Goal: Check status: Check status

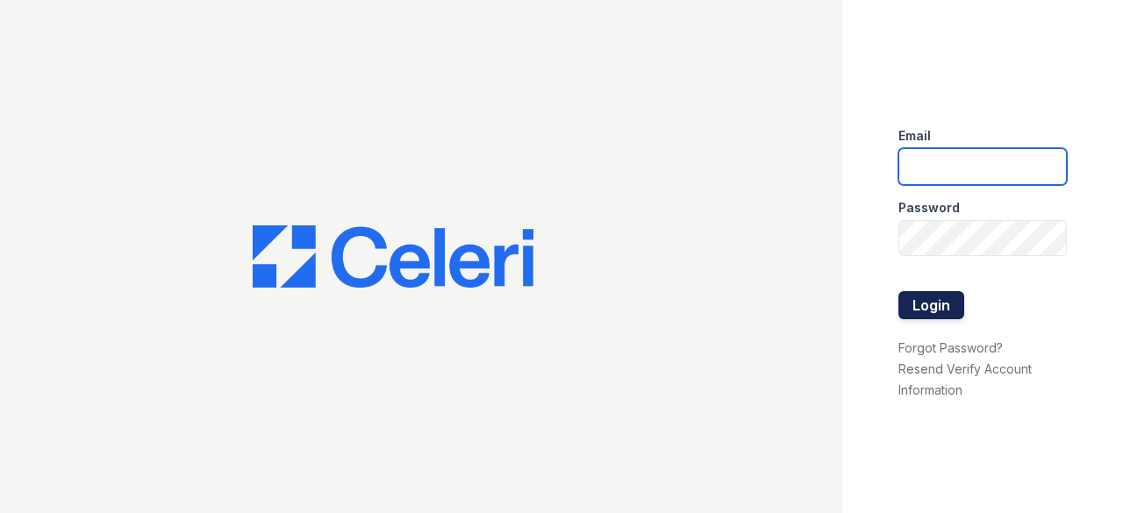
type input "trailside.pm@cafmanagement.com"
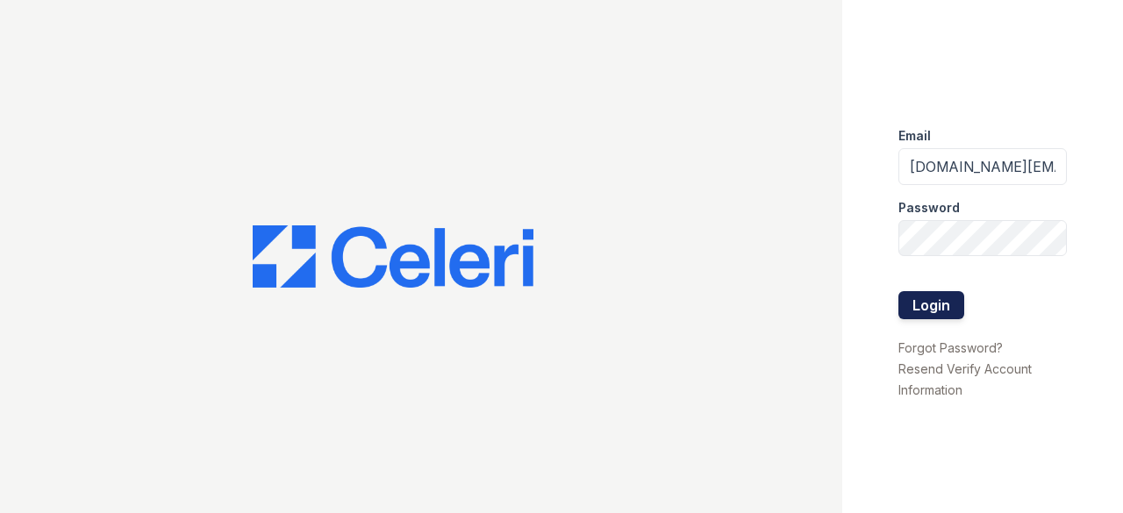
click at [946, 306] on button "Login" at bounding box center [931, 305] width 66 height 28
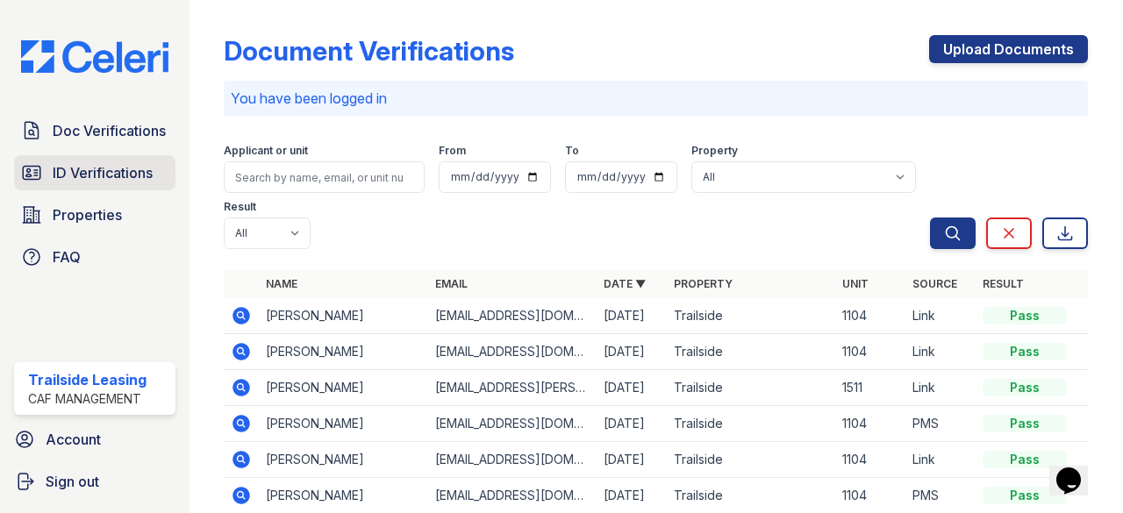
click at [111, 166] on span "ID Verifications" at bounding box center [103, 172] width 100 height 21
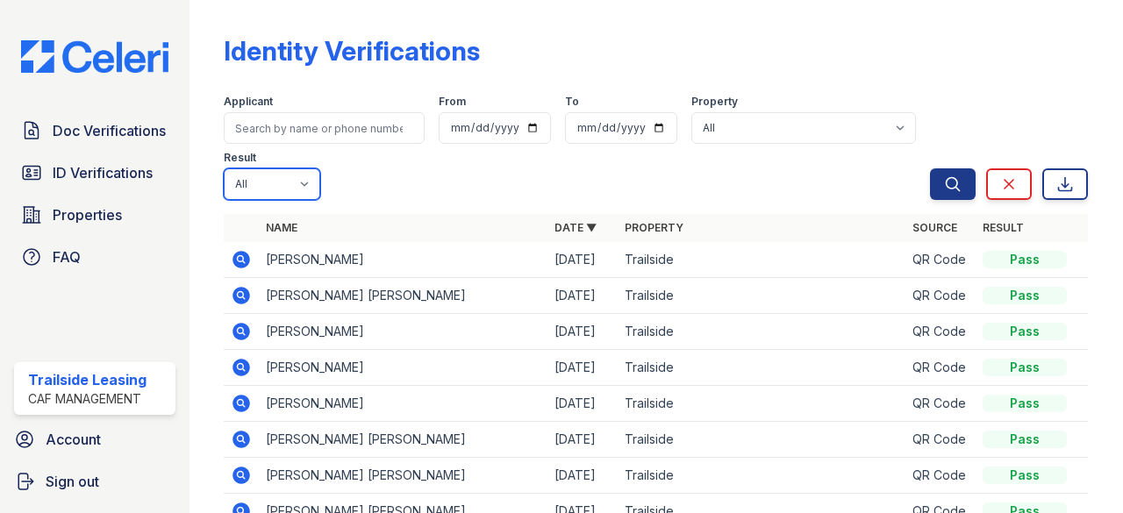
click at [284, 174] on select "All Pass Fail Caution Resubmit" at bounding box center [272, 184] width 97 height 32
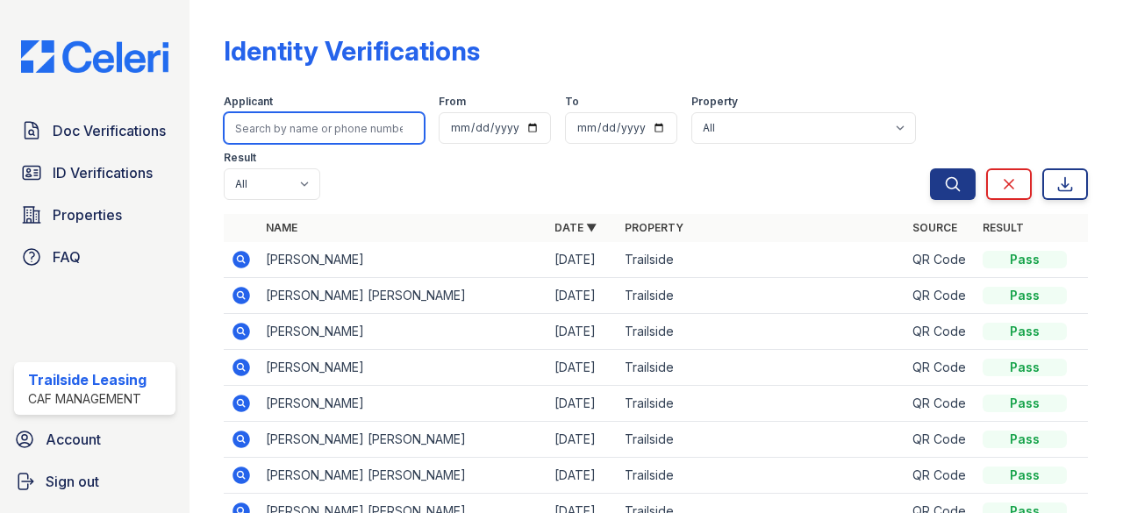
click at [304, 132] on input "search" at bounding box center [324, 128] width 201 height 32
type input "jose"
click at [930, 168] on button "Search" at bounding box center [953, 184] width 46 height 32
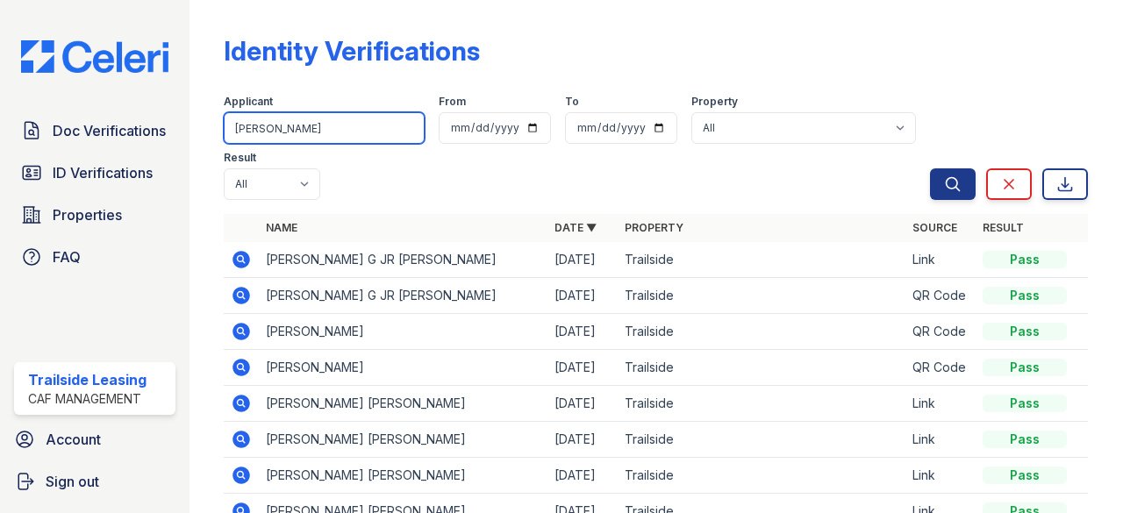
drag, startPoint x: 269, startPoint y: 132, endPoint x: 179, endPoint y: 132, distance: 90.4
click at [179, 132] on div "Doc Verifications ID Verifications Properties FAQ Trailside Leasing CAF Managem…" at bounding box center [561, 256] width 1123 height 513
type input "herrera"
click at [930, 168] on button "Search" at bounding box center [953, 184] width 46 height 32
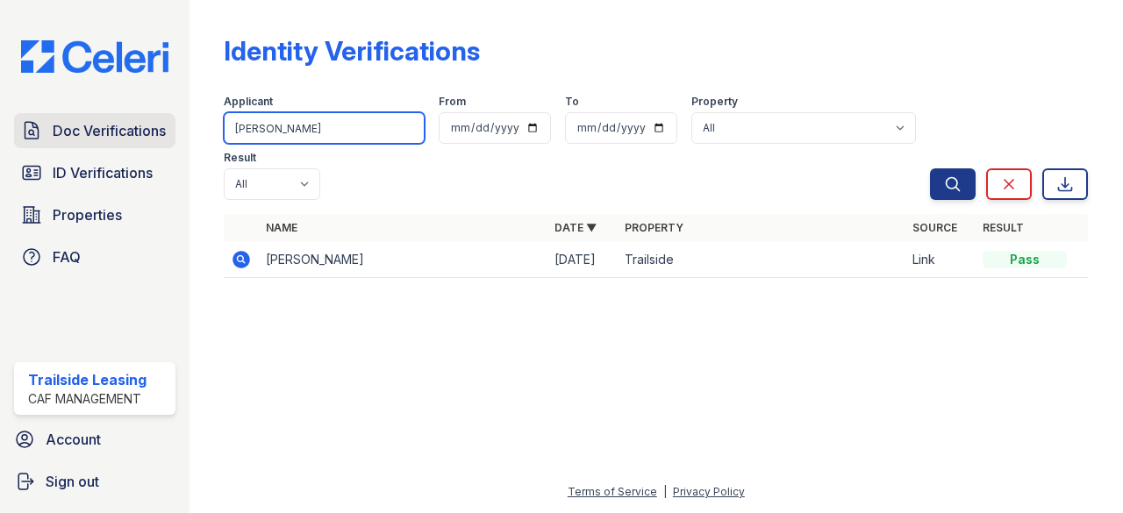
drag, startPoint x: 246, startPoint y: 125, endPoint x: 153, endPoint y: 117, distance: 93.4
click at [153, 117] on div "Doc Verifications ID Verifications Properties FAQ Trailside Leasing CAF Managem…" at bounding box center [561, 256] width 1123 height 513
type input "jose manuel"
click at [930, 168] on button "Search" at bounding box center [953, 184] width 46 height 32
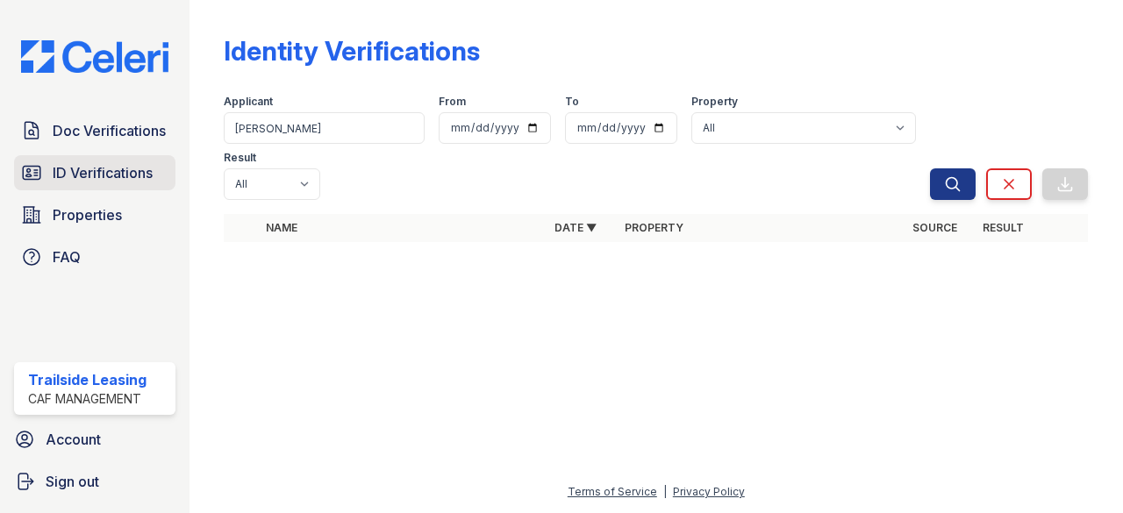
click at [104, 162] on span "ID Verifications" at bounding box center [103, 172] width 100 height 21
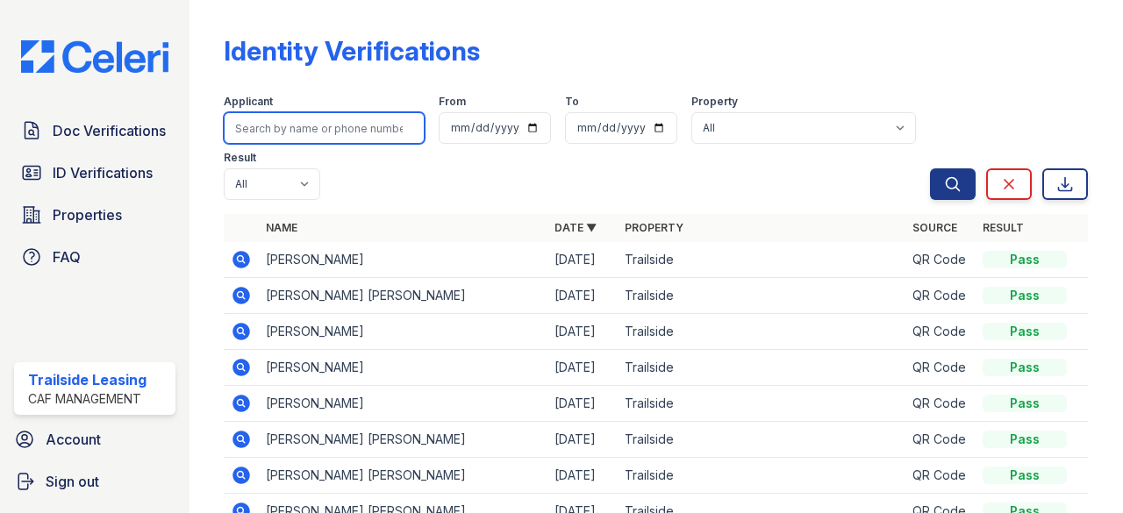
click at [281, 137] on input "search" at bounding box center [324, 128] width 201 height 32
type input "jose manuel"
click at [930, 168] on button "Search" at bounding box center [953, 184] width 46 height 32
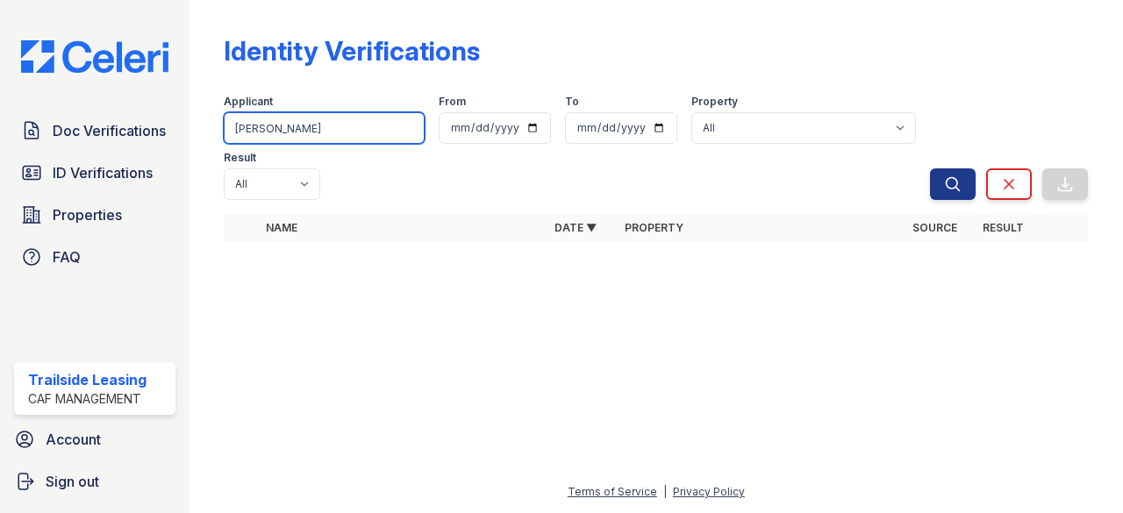
drag, startPoint x: 305, startPoint y: 131, endPoint x: 177, endPoint y: 127, distance: 128.1
click at [179, 130] on div "Doc Verifications ID Verifications Properties FAQ Trailside Leasing CAF Managem…" at bounding box center [561, 256] width 1123 height 513
type input "hector"
click at [930, 168] on button "Search" at bounding box center [953, 184] width 46 height 32
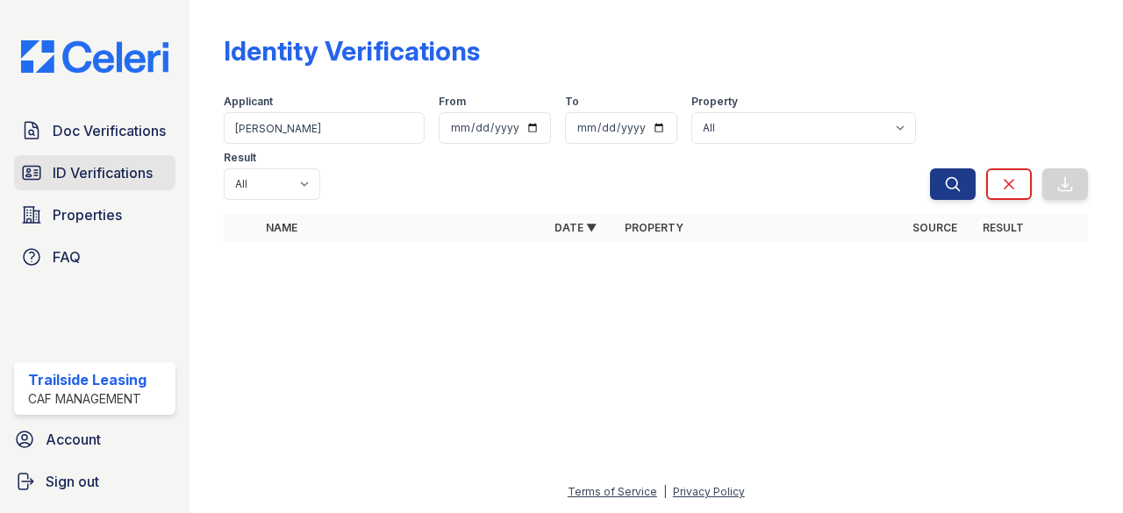
click at [107, 165] on span "ID Verifications" at bounding box center [103, 172] width 100 height 21
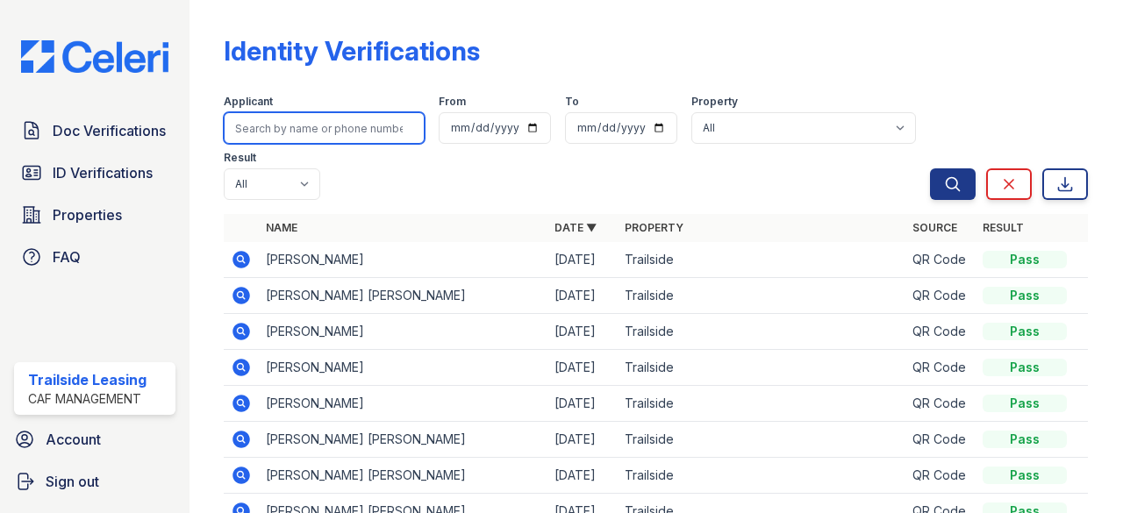
click at [299, 128] on input "search" at bounding box center [324, 128] width 201 height 32
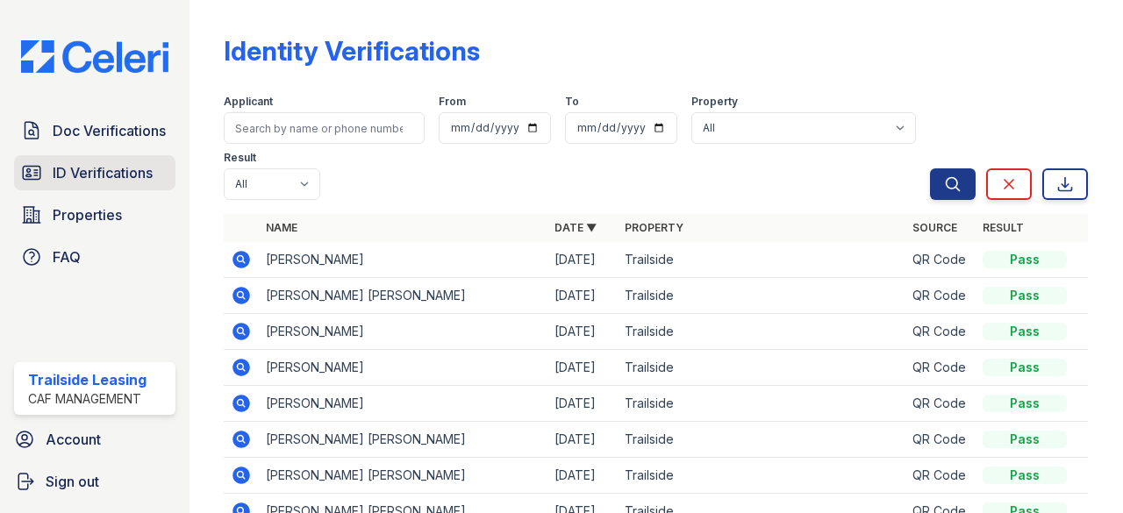
click at [77, 178] on span "ID Verifications" at bounding box center [103, 172] width 100 height 21
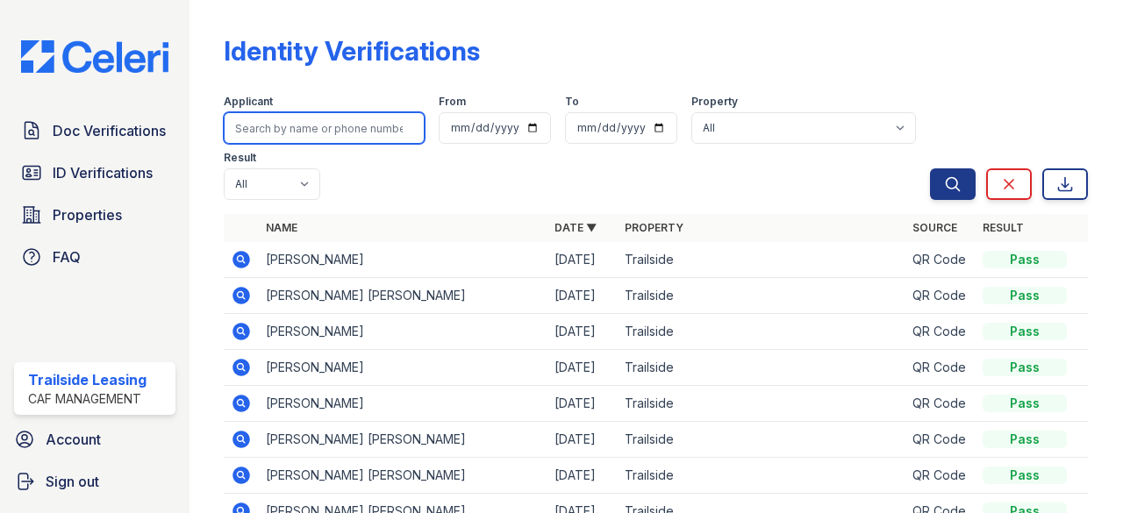
click at [290, 131] on input "search" at bounding box center [324, 128] width 201 height 32
type input "hector"
click at [930, 168] on button "Search" at bounding box center [953, 184] width 46 height 32
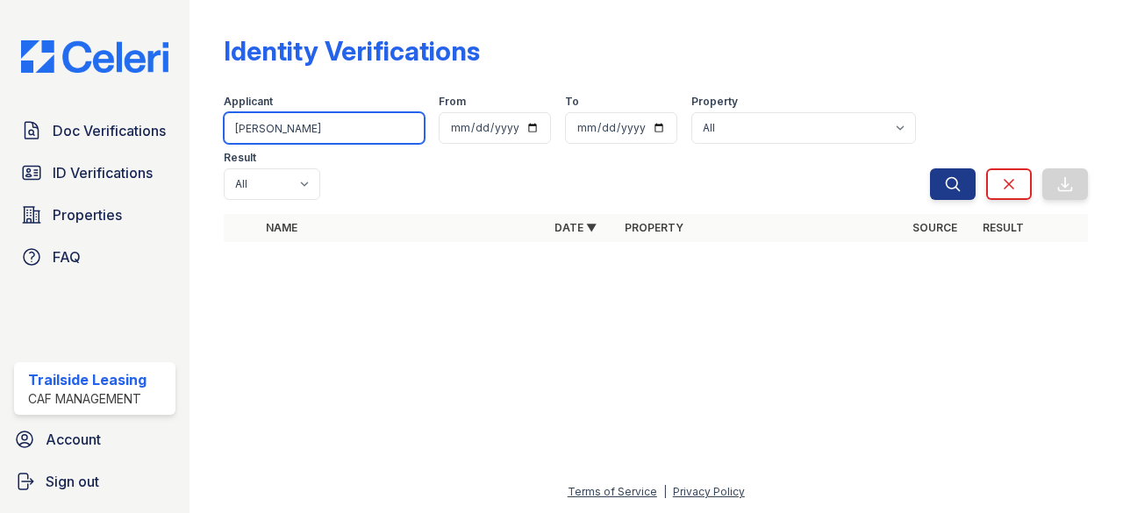
click at [302, 127] on input "hector" at bounding box center [324, 128] width 201 height 32
type input "arturo"
click at [930, 168] on button "Search" at bounding box center [953, 184] width 46 height 32
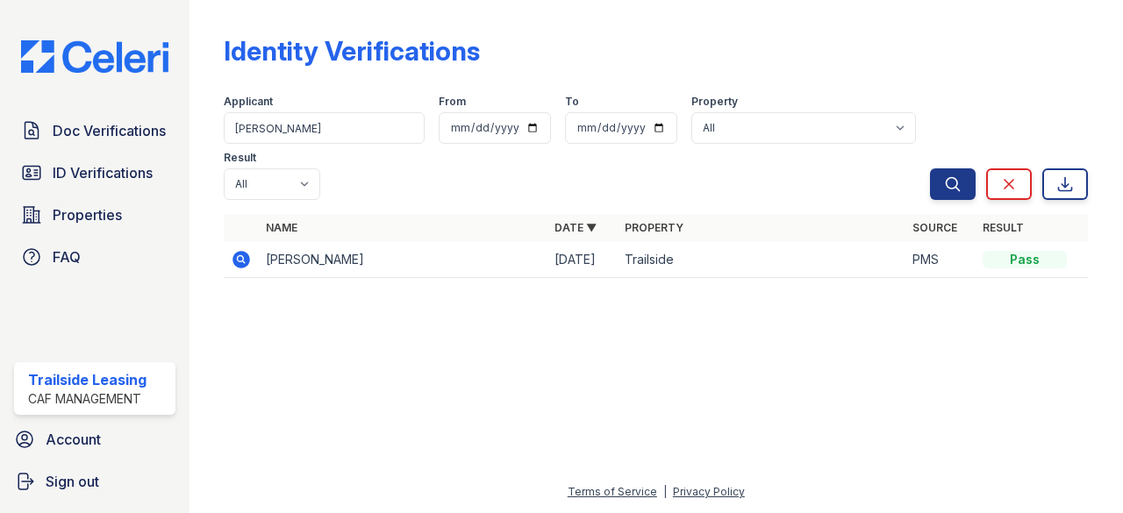
click at [235, 259] on icon at bounding box center [242, 260] width 18 height 18
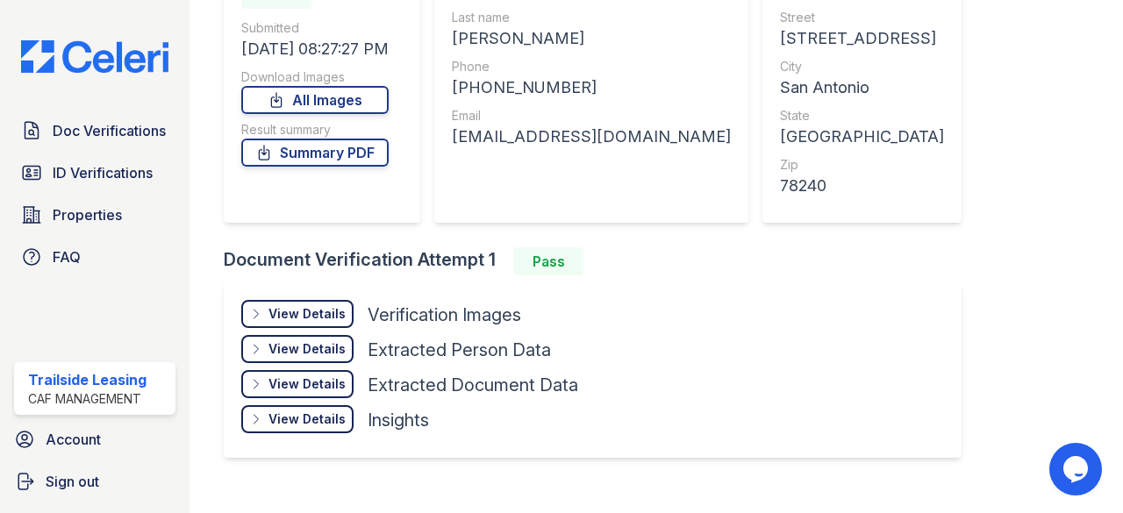
scroll to position [247, 0]
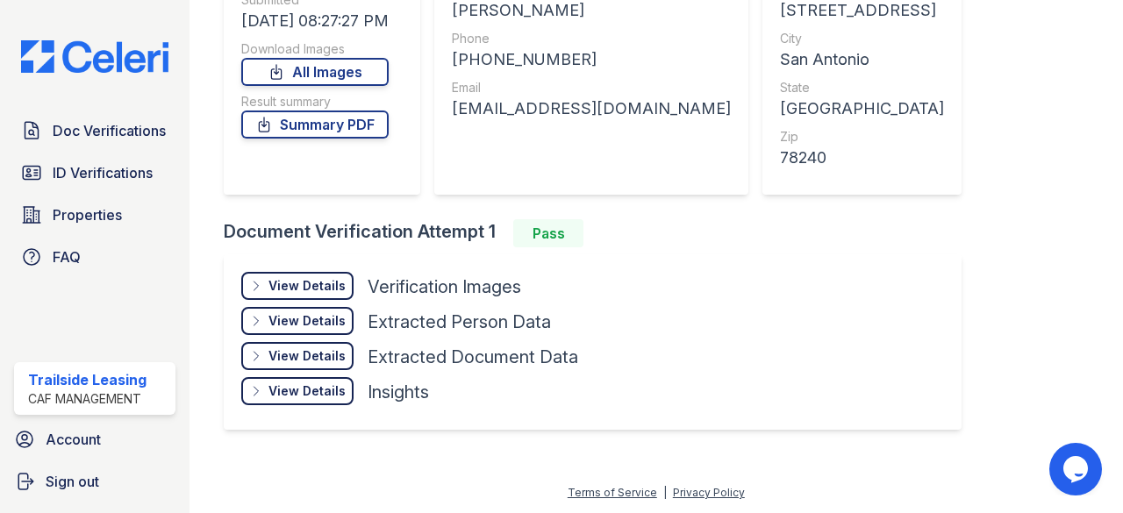
click at [321, 290] on div "View Details" at bounding box center [306, 286] width 77 height 18
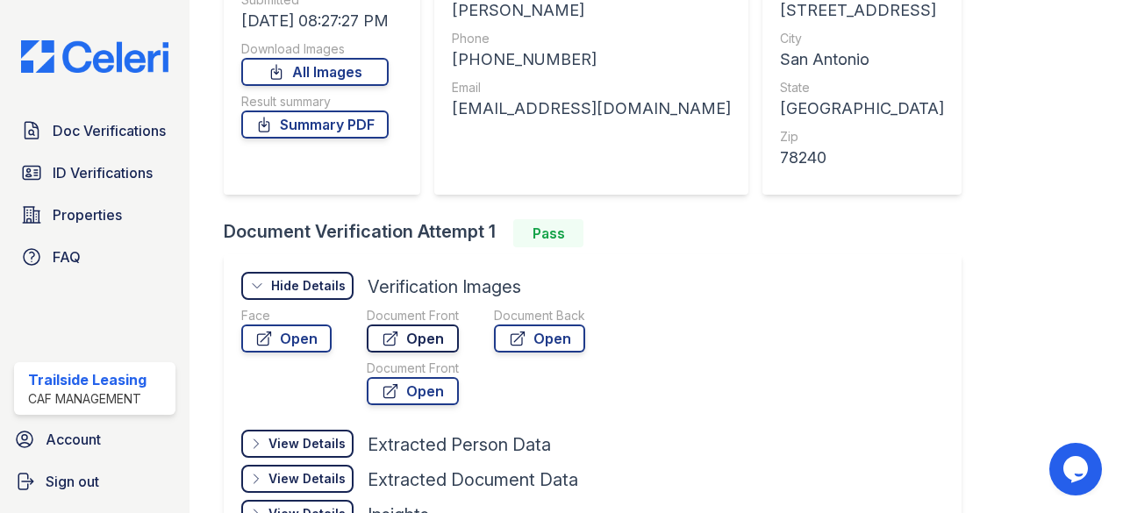
click at [414, 337] on link "Open" at bounding box center [413, 339] width 92 height 28
